Goal: Information Seeking & Learning: Check status

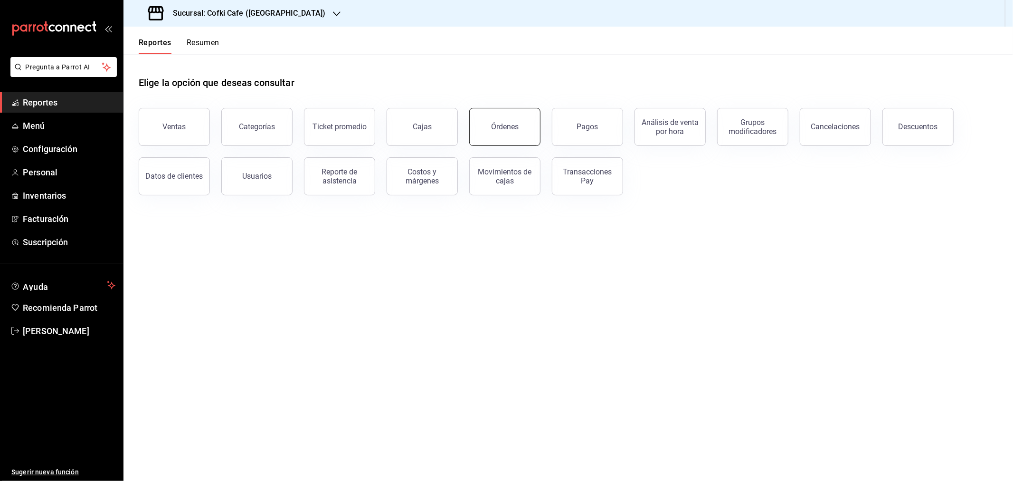
click at [510, 131] on div "Órdenes" at bounding box center [505, 126] width 28 height 9
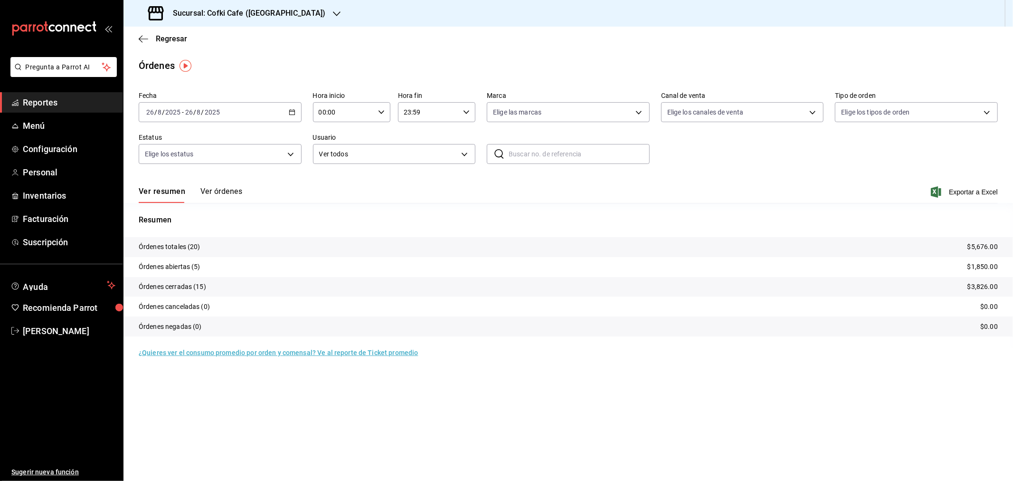
click at [220, 189] on button "Ver órdenes" at bounding box center [221, 195] width 42 height 16
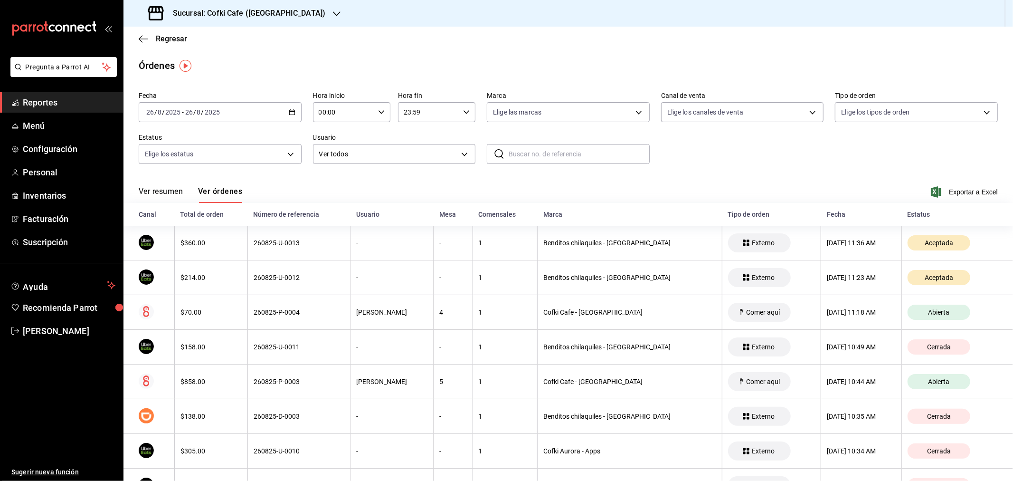
click at [269, 17] on h3 "Sucursal: Cofki Cafe ([GEOGRAPHIC_DATA])" at bounding box center [245, 13] width 160 height 11
click at [230, 39] on div "Cofki Kid-Friendly Café (MTY)" at bounding box center [194, 41] width 127 height 10
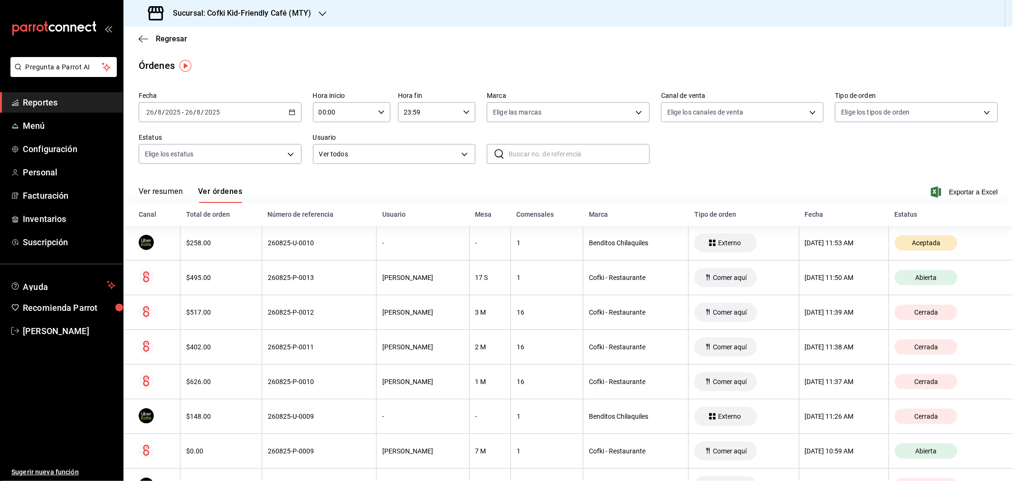
click at [182, 195] on button "Ver resumen" at bounding box center [161, 195] width 44 height 16
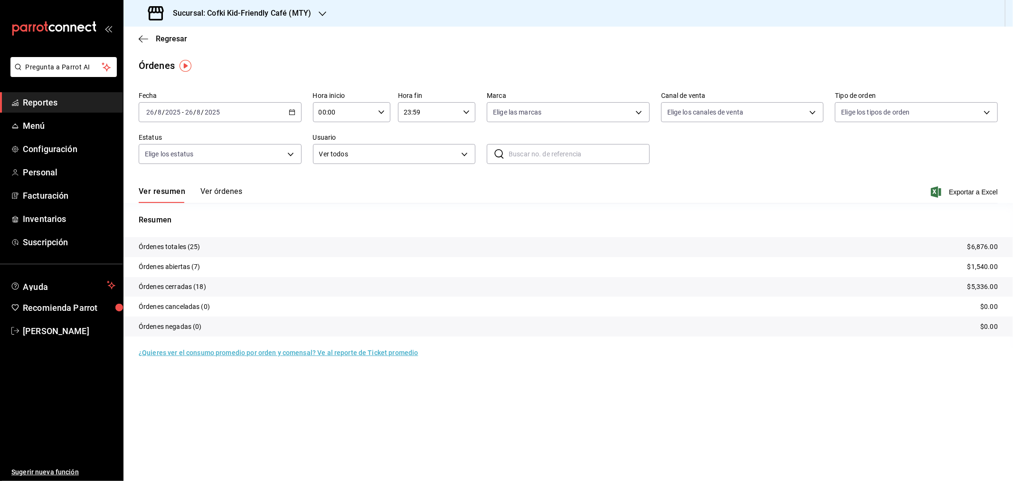
click at [212, 190] on button "Ver órdenes" at bounding box center [221, 195] width 42 height 16
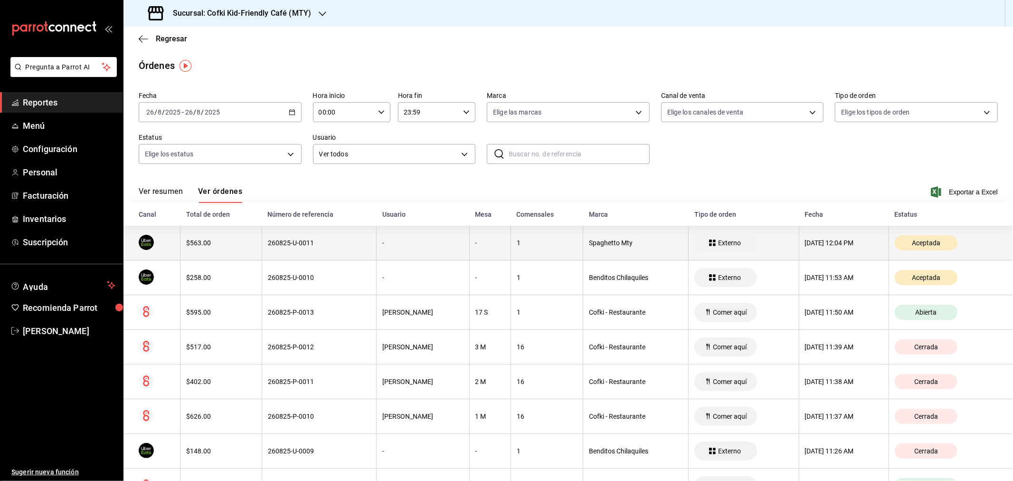
click at [201, 251] on th "$563.00" at bounding box center [221, 243] width 82 height 35
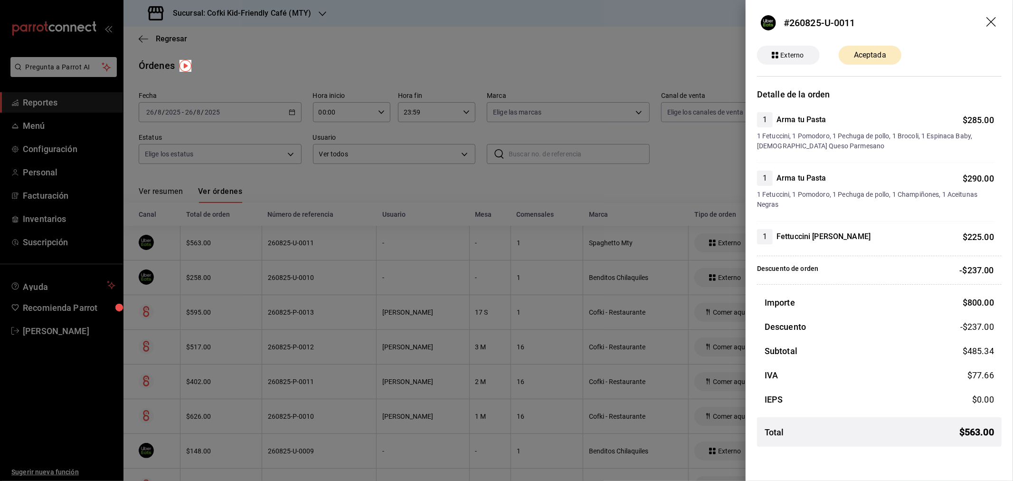
click at [989, 22] on icon "drag" at bounding box center [991, 22] width 11 height 11
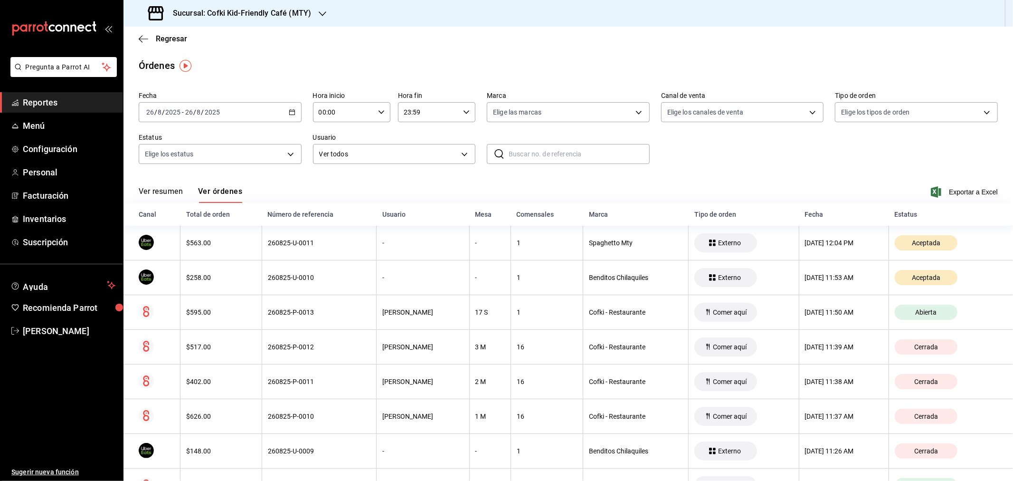
click at [172, 188] on button "Ver resumen" at bounding box center [161, 195] width 44 height 16
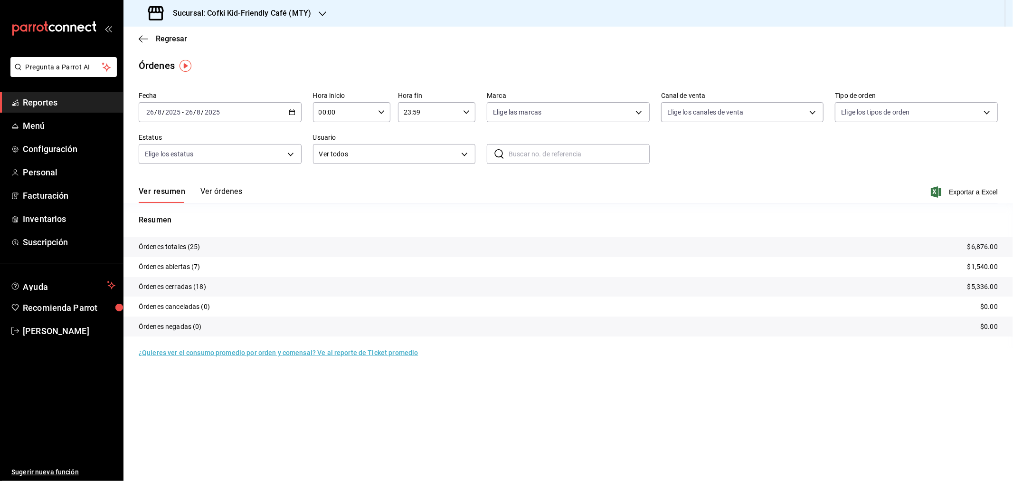
click at [681, 374] on main "Regresar Órdenes Fecha [DATE] [DATE] - [DATE] [DATE] Hora inicio 00:00 Hora ini…" at bounding box center [567, 254] width 889 height 454
click at [303, 19] on div "Sucursal: Cofki Kid-Friendly Café (MTY)" at bounding box center [230, 13] width 199 height 27
click at [224, 62] on div "Cofki Cafe ([GEOGRAPHIC_DATA])" at bounding box center [194, 62] width 127 height 10
click at [238, 196] on button "Ver órdenes" at bounding box center [221, 195] width 42 height 16
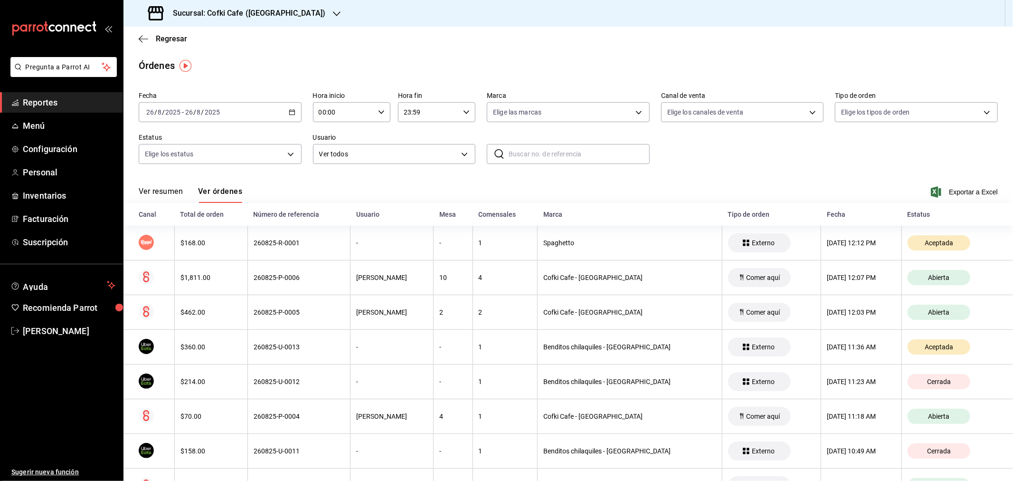
click at [155, 191] on button "Ver resumen" at bounding box center [161, 195] width 44 height 16
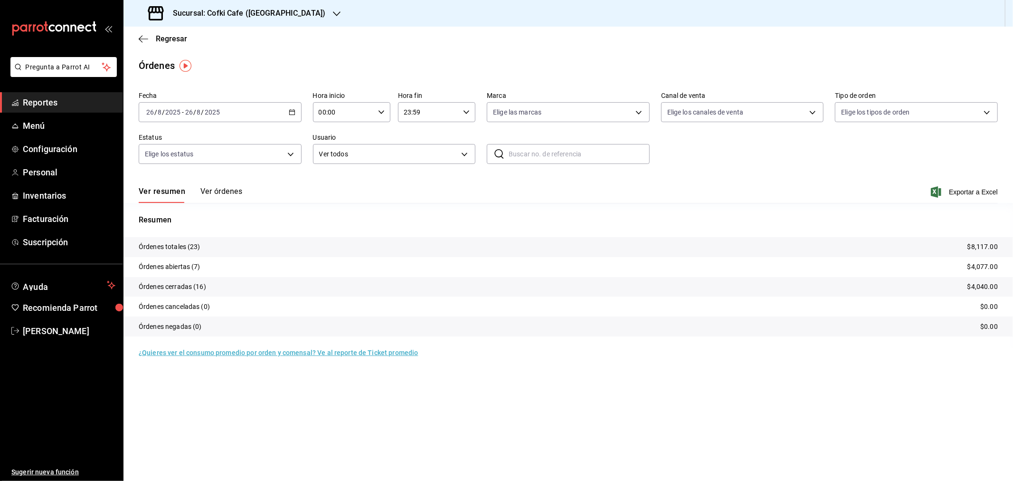
click at [208, 108] on input "2025" at bounding box center [212, 112] width 16 height 8
click at [172, 157] on li "Ayer" at bounding box center [183, 161] width 89 height 21
click at [957, 190] on span "Exportar a Excel" at bounding box center [965, 191] width 65 height 11
click at [260, 17] on h3 "Sucursal: Cofki Cafe ([GEOGRAPHIC_DATA])" at bounding box center [245, 13] width 160 height 11
click at [224, 42] on div "Cofki Kid-Friendly Café (MTY)" at bounding box center [194, 41] width 127 height 10
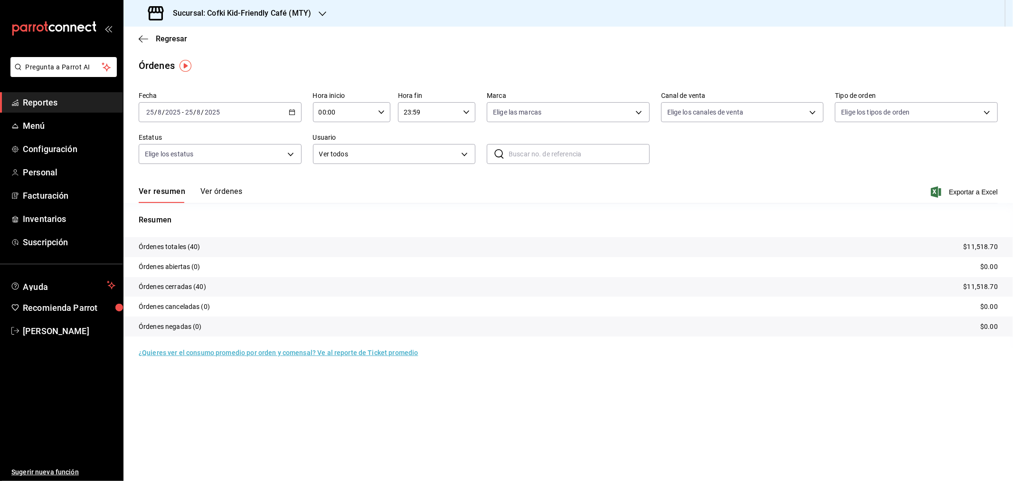
click at [973, 167] on div "Fecha 2025-08-25 25 / 8 / 2025 - 2025-08-25 25 / 8 / 2025 Hora inicio 00:00 Hor…" at bounding box center [568, 131] width 859 height 87
click at [973, 190] on span "Exportar a Excel" at bounding box center [965, 191] width 65 height 11
click at [171, 38] on span "Regresar" at bounding box center [171, 38] width 31 height 9
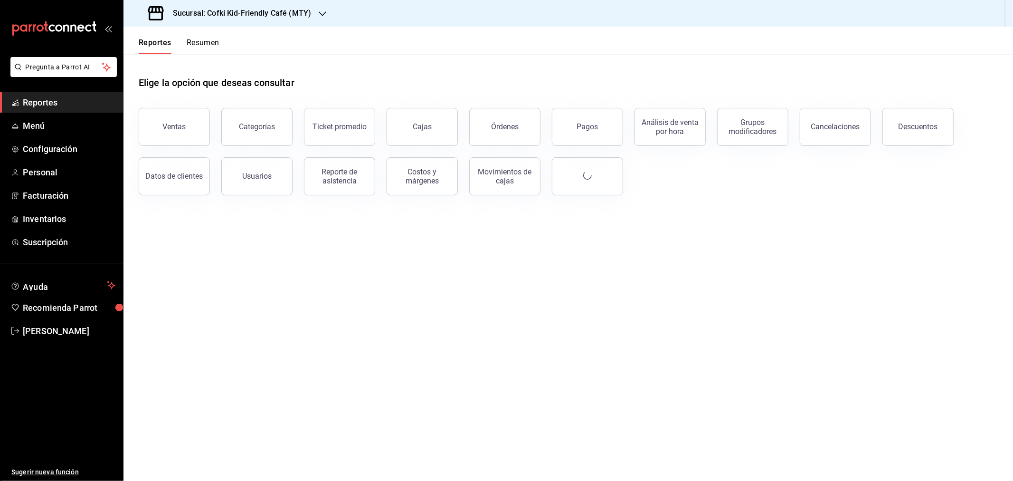
click at [187, 123] on button "Ventas" at bounding box center [174, 127] width 71 height 38
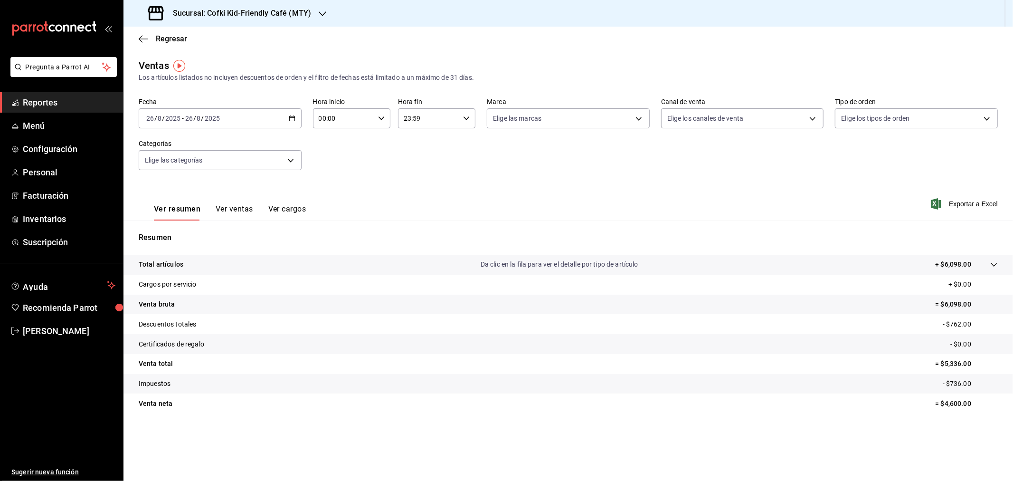
click at [208, 119] on input "2025" at bounding box center [212, 118] width 16 height 8
click at [171, 165] on span "Ayer" at bounding box center [184, 168] width 74 height 10
click at [309, 9] on h3 "Sucursal: Cofki Kid-Friendly Café (MTY)" at bounding box center [238, 13] width 146 height 11
click at [210, 54] on div "Cofki Cafe ([GEOGRAPHIC_DATA])" at bounding box center [194, 62] width 142 height 21
click at [168, 40] on span "Regresar" at bounding box center [171, 38] width 31 height 9
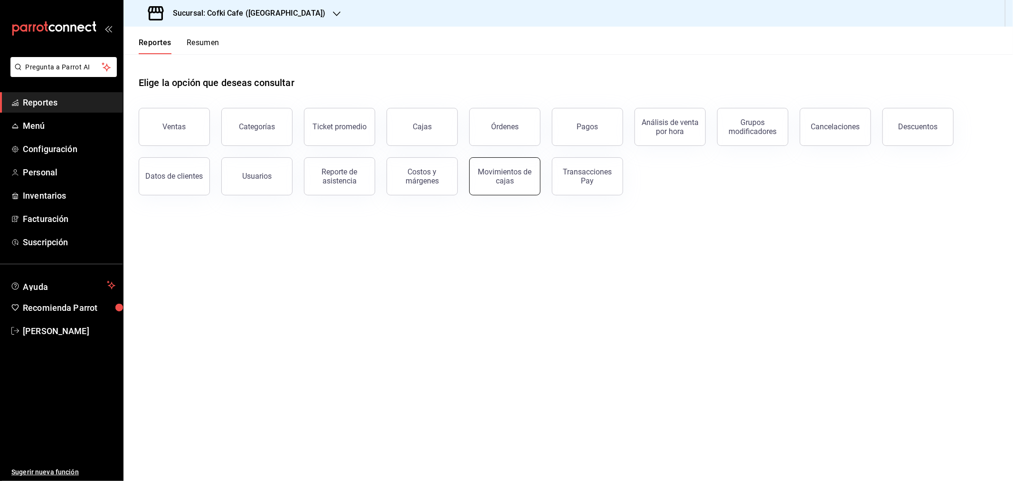
click at [490, 176] on div "Movimientos de cajas" at bounding box center [504, 176] width 59 height 18
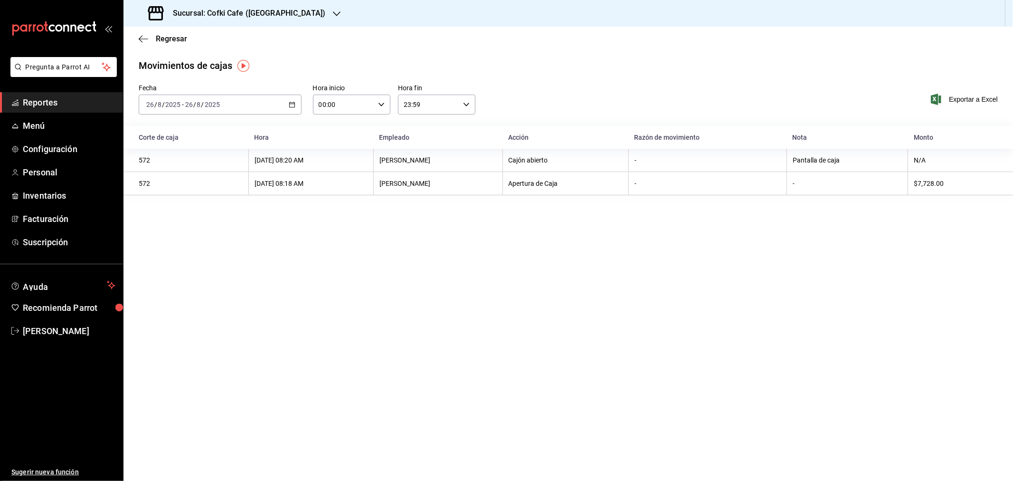
click at [204, 107] on input "2025" at bounding box center [212, 105] width 16 height 8
click at [179, 157] on span "Ayer" at bounding box center [184, 155] width 74 height 10
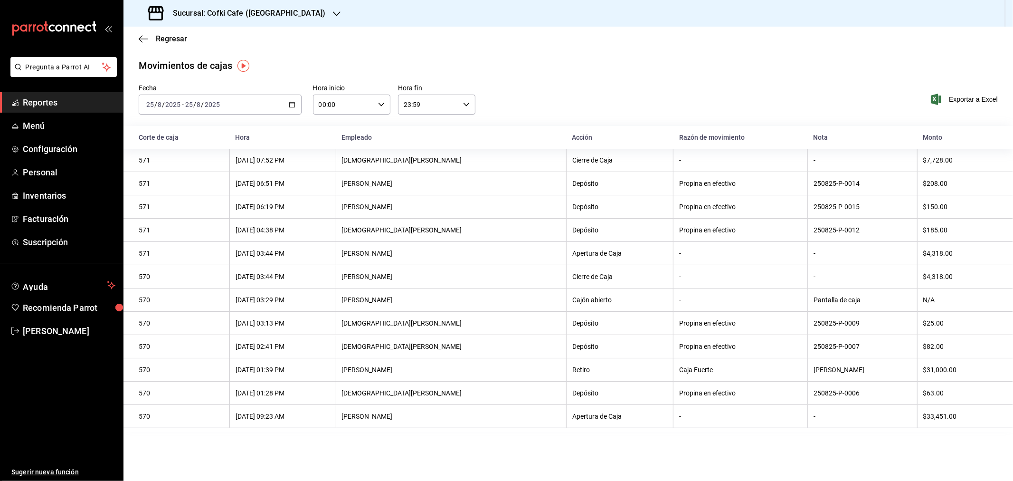
click at [260, 21] on div "Sucursal: Cofki Cafe ([GEOGRAPHIC_DATA])" at bounding box center [237, 13] width 213 height 27
click at [224, 41] on div "Cofki Kid-Friendly Café (MTY)" at bounding box center [194, 41] width 127 height 10
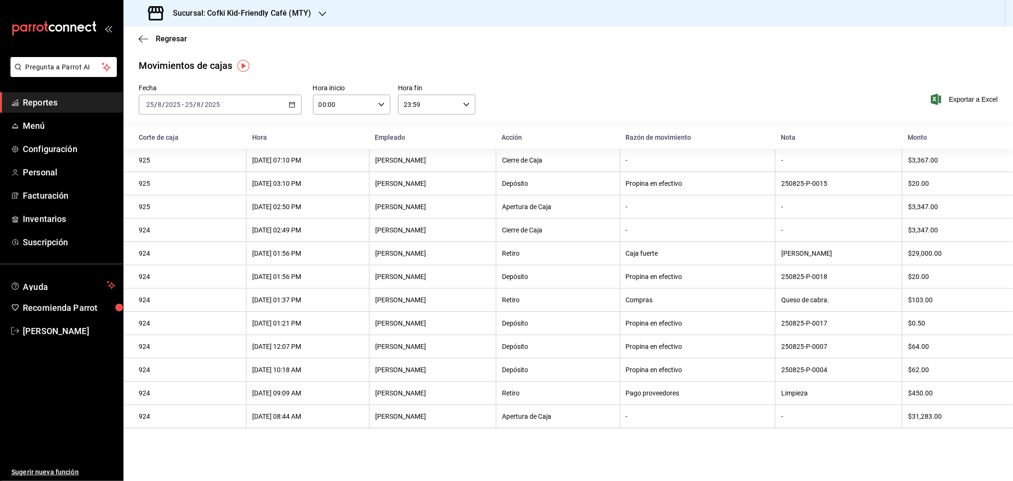
click at [51, 104] on span "Reportes" at bounding box center [69, 102] width 93 height 13
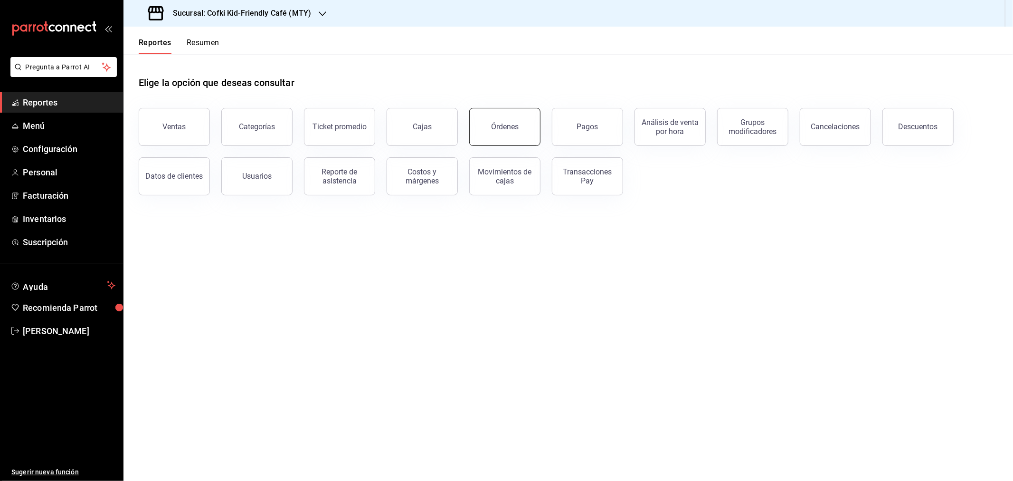
click at [524, 126] on button "Órdenes" at bounding box center [504, 127] width 71 height 38
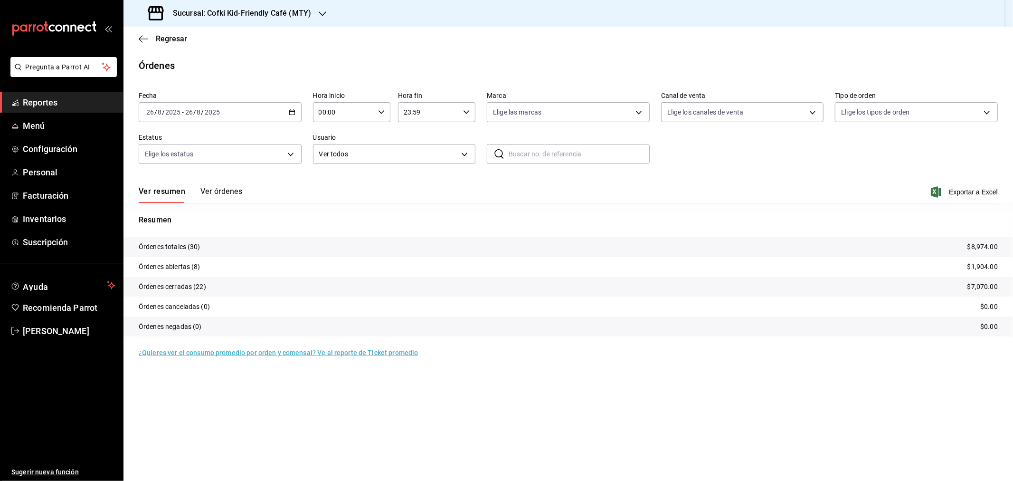
click at [214, 193] on button "Ver órdenes" at bounding box center [221, 195] width 42 height 16
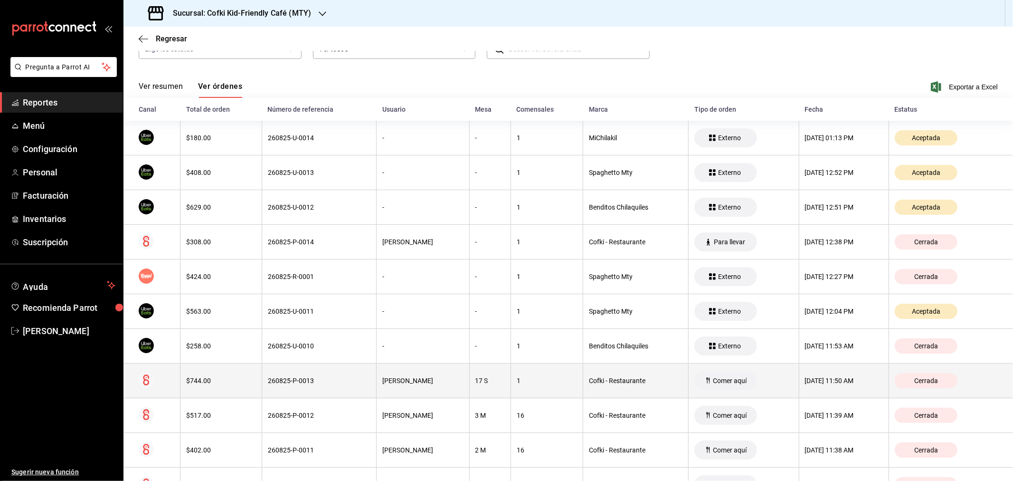
scroll to position [105, 0]
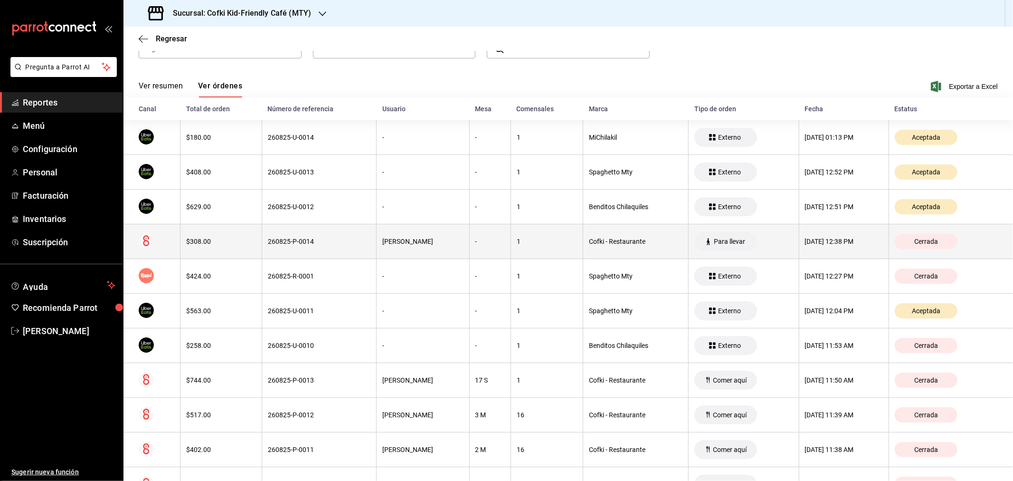
click at [238, 245] on div "$308.00" at bounding box center [221, 241] width 70 height 8
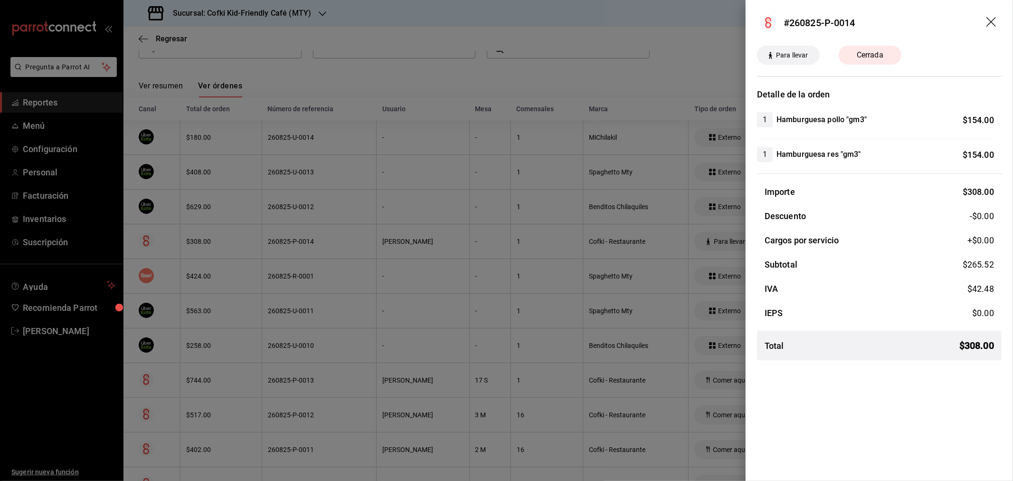
click at [994, 16] on header "#260825-P-0014" at bounding box center [879, 23] width 267 height 46
click at [989, 21] on icon "drag" at bounding box center [991, 22] width 11 height 11
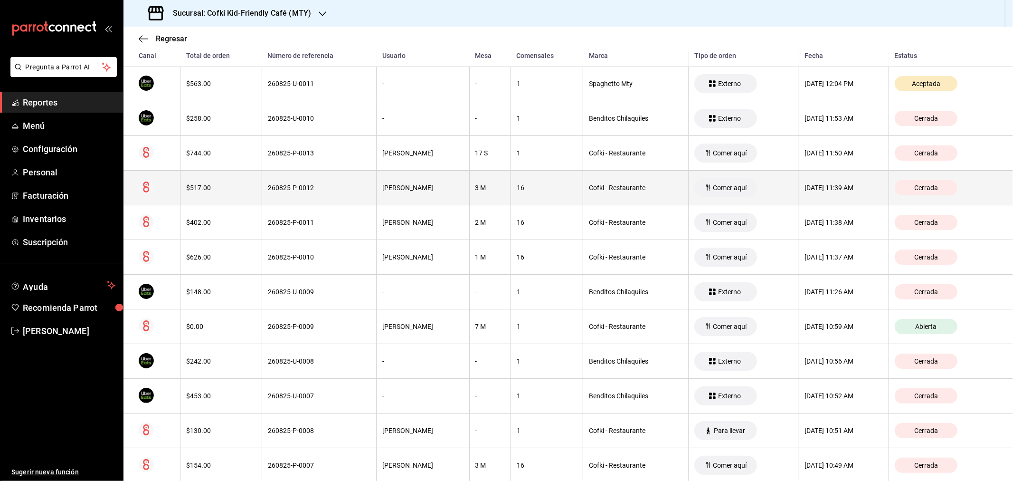
scroll to position [369, 0]
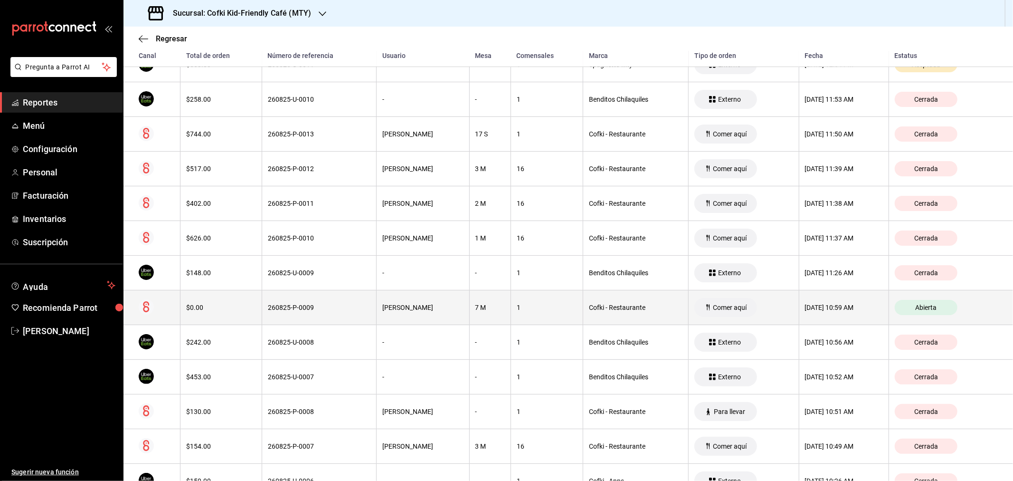
click at [229, 318] on th "$0.00" at bounding box center [221, 307] width 82 height 35
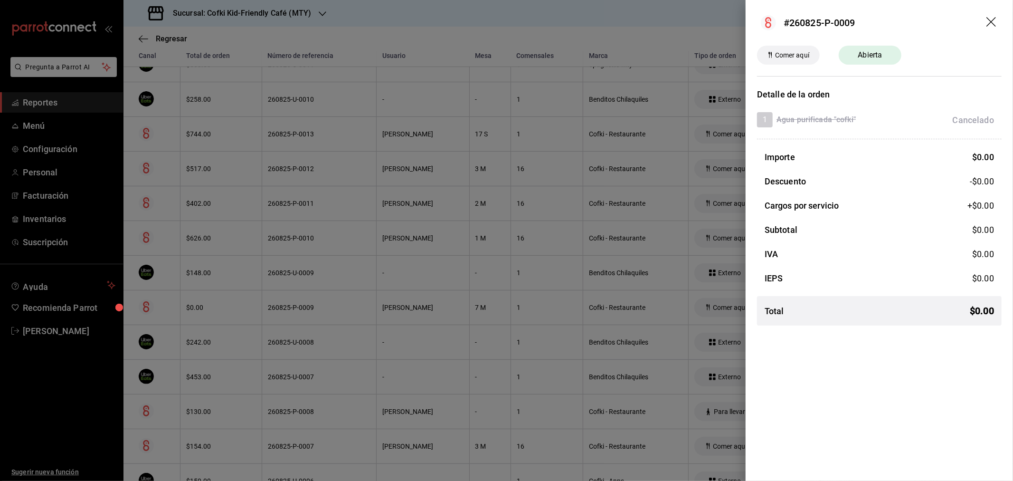
click at [990, 24] on icon "drag" at bounding box center [991, 22] width 11 height 11
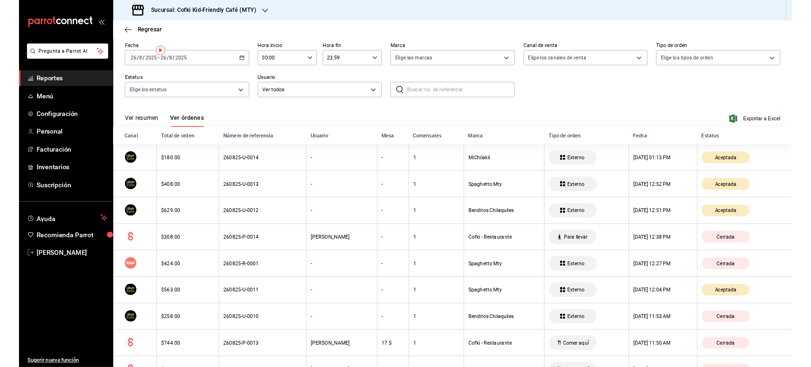
scroll to position [0, 0]
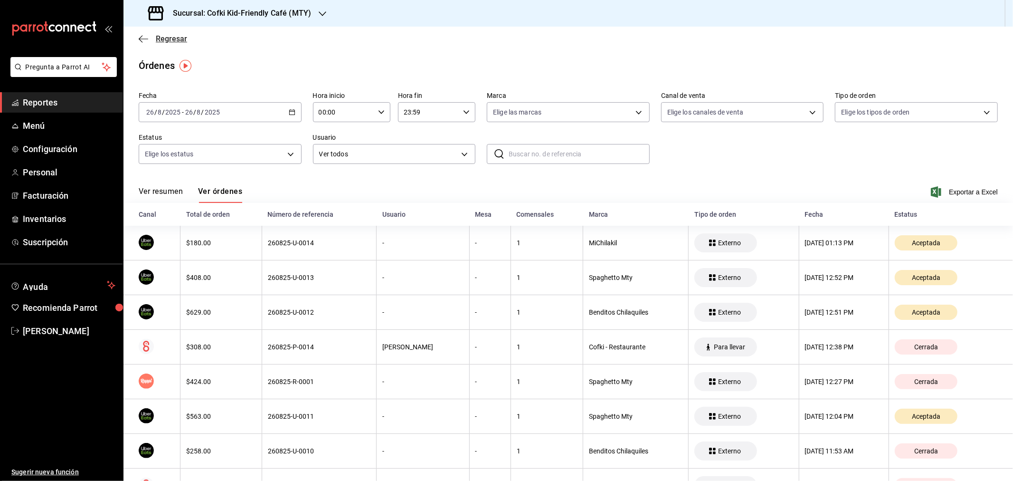
click at [171, 40] on span "Regresar" at bounding box center [171, 38] width 31 height 9
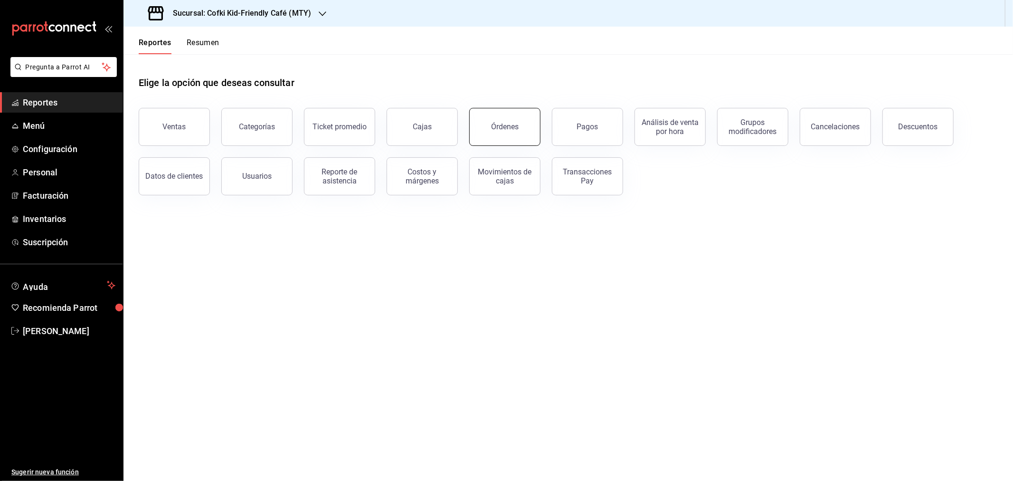
click at [493, 125] on div "Órdenes" at bounding box center [505, 126] width 28 height 9
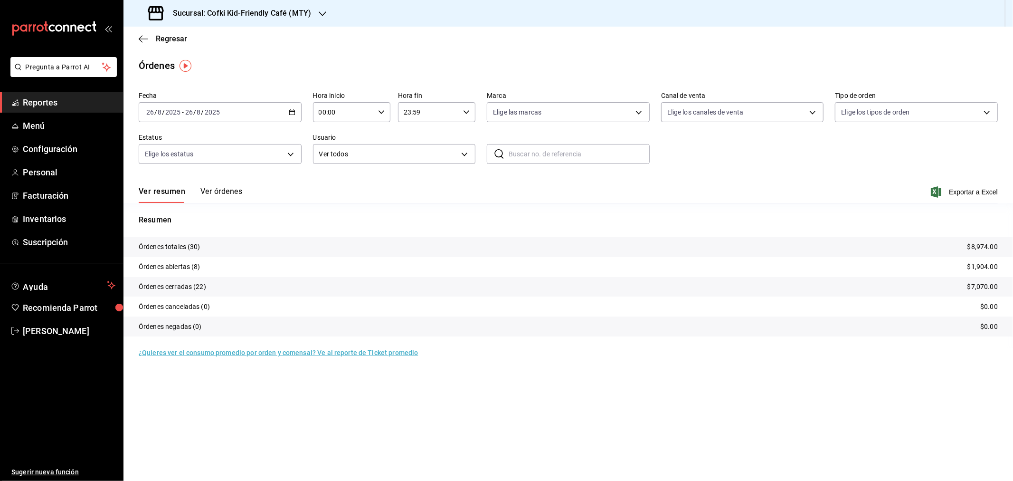
click at [302, 8] on h3 "Sucursal: Cofki Kid-Friendly Café (MTY)" at bounding box center [238, 13] width 146 height 11
click at [203, 60] on div "Cofki Cafe ([GEOGRAPHIC_DATA])" at bounding box center [194, 62] width 127 height 10
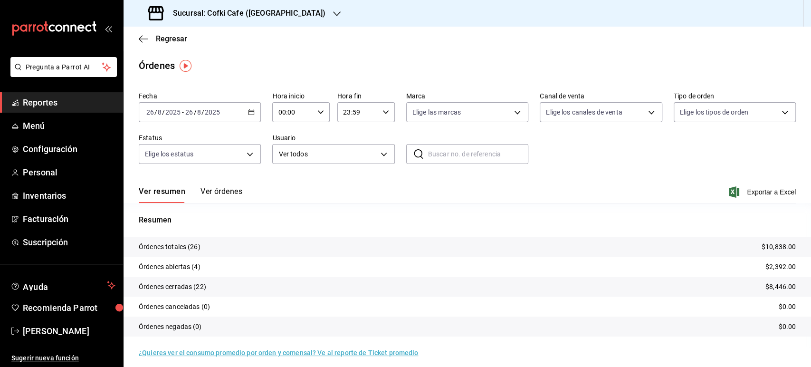
click at [232, 190] on button "Ver órdenes" at bounding box center [221, 195] width 42 height 16
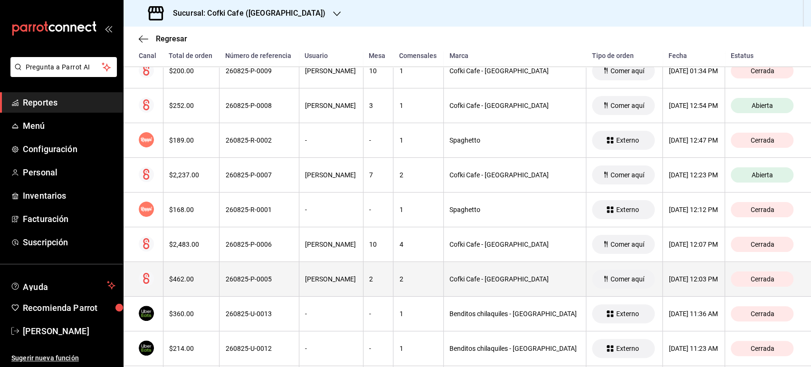
scroll to position [316, 0]
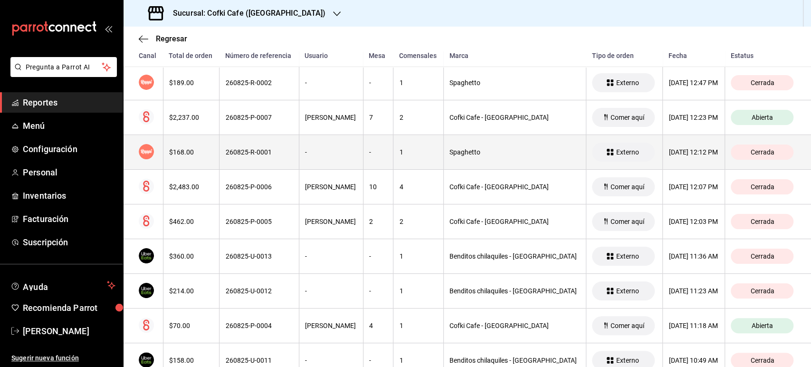
click at [201, 164] on th "$168.00" at bounding box center [191, 152] width 57 height 35
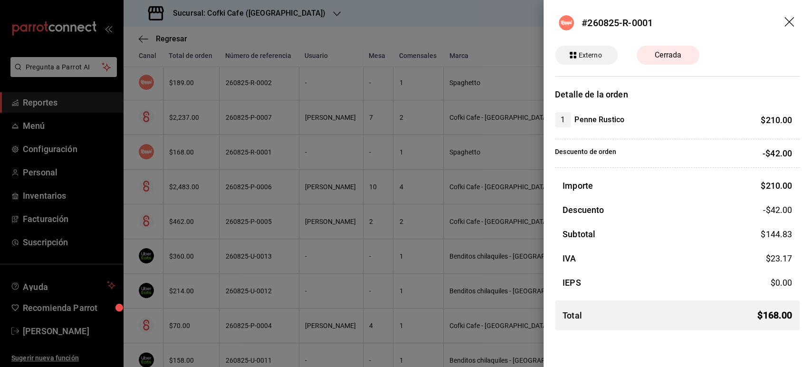
click at [786, 21] on icon "drag" at bounding box center [789, 22] width 11 height 11
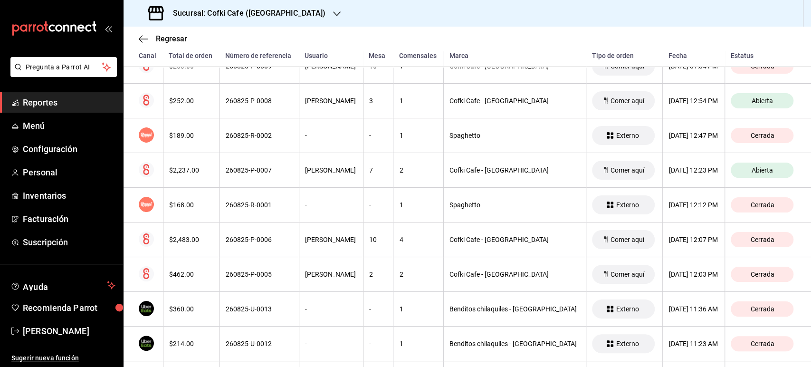
scroll to position [0, 0]
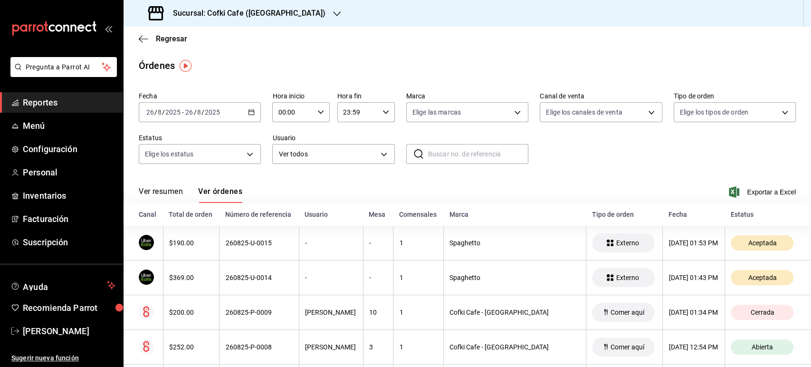
click at [168, 189] on button "Ver resumen" at bounding box center [161, 195] width 44 height 16
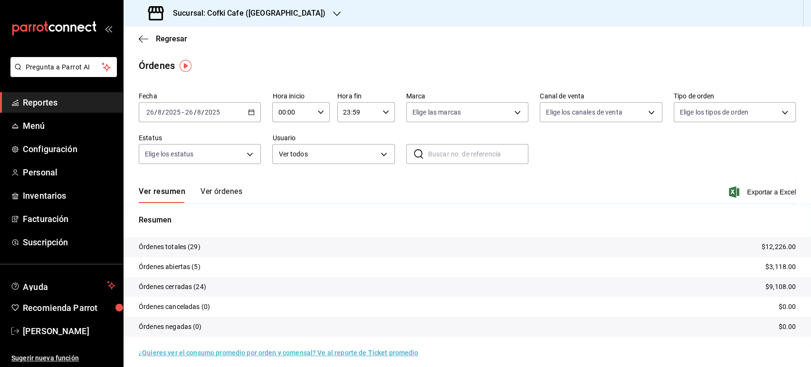
click at [214, 197] on button "Ver órdenes" at bounding box center [221, 195] width 42 height 16
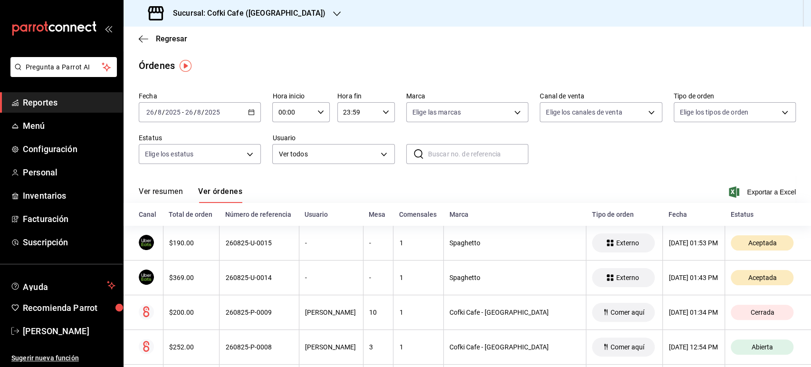
click at [150, 192] on button "Ver resumen" at bounding box center [161, 195] width 44 height 16
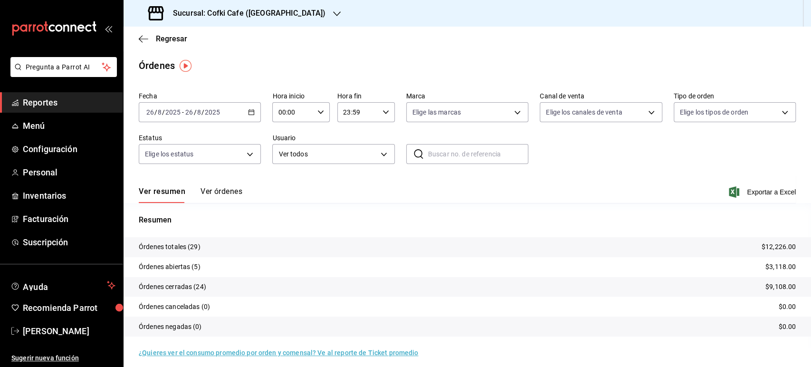
click at [250, 13] on h3 "Sucursal: Cofki Cafe ([GEOGRAPHIC_DATA])" at bounding box center [245, 13] width 160 height 11
click at [200, 45] on span "Cofki Kid-Friendly Café (MTY)" at bounding box center [175, 41] width 88 height 10
click at [231, 191] on button "Ver órdenes" at bounding box center [221, 195] width 42 height 16
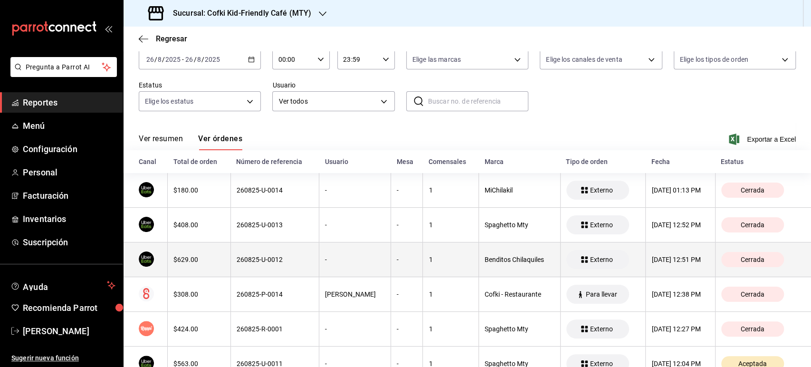
scroll to position [105, 0]
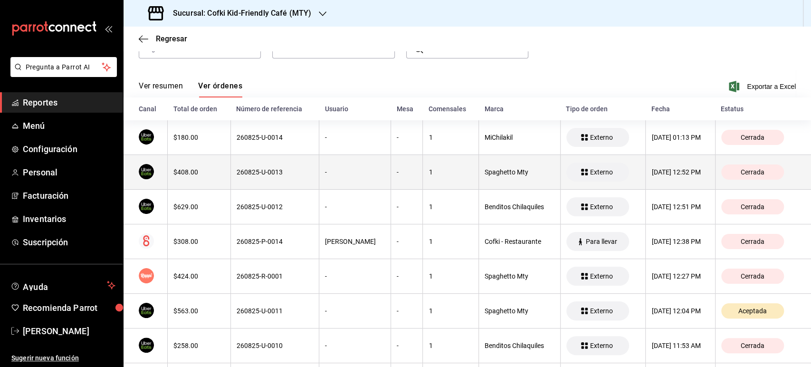
click at [181, 169] on div "$408.00" at bounding box center [198, 172] width 51 height 8
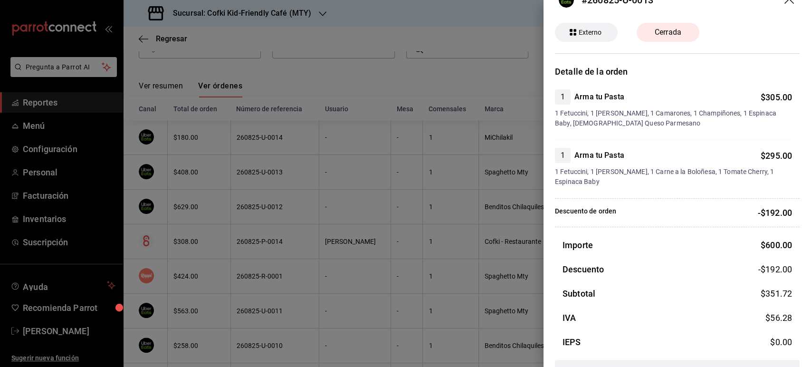
scroll to position [0, 0]
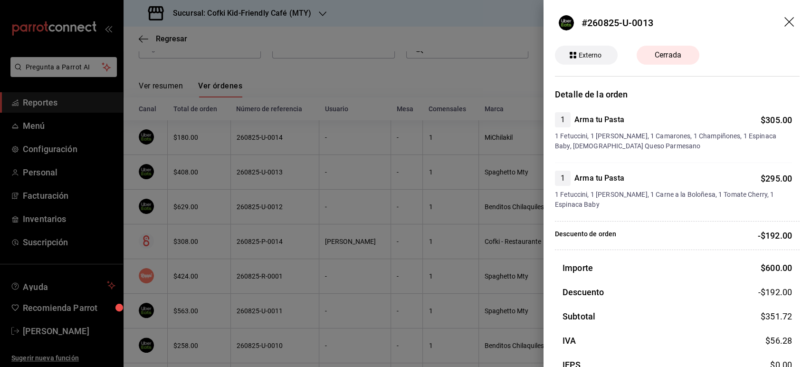
click at [784, 21] on icon "drag" at bounding box center [788, 21] width 9 height 9
